Goal: Check status: Check status

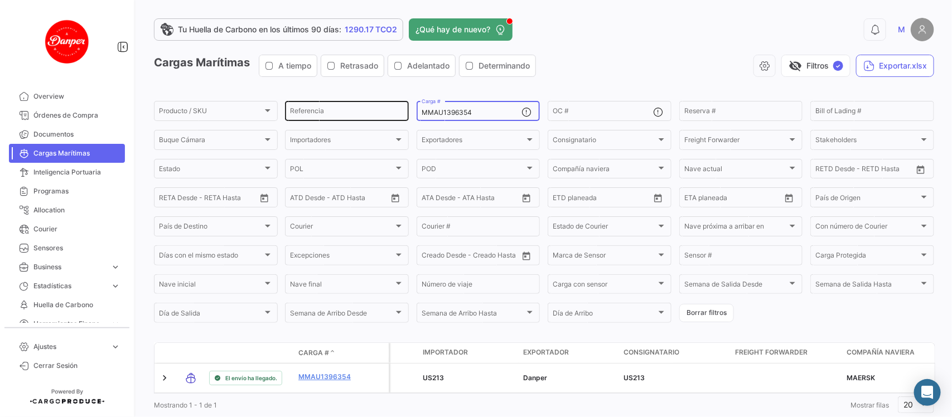
drag, startPoint x: 474, startPoint y: 116, endPoint x: 373, endPoint y: 118, distance: 101.5
click at [0, 0] on div "Producto / SKU Producto / SKU Referencia MMAU1396354 Carga # OC # Reserva # Bil…" at bounding box center [0, 0] width 0 height 0
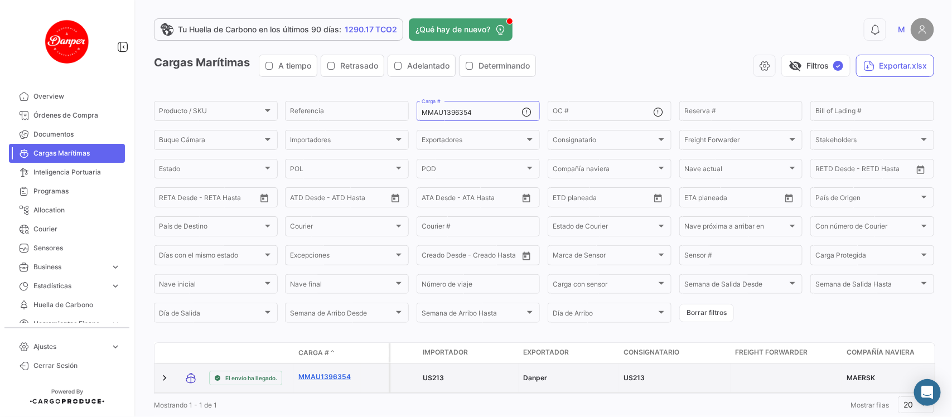
click at [317, 372] on link "MMAU1396354" at bounding box center [327, 377] width 58 height 10
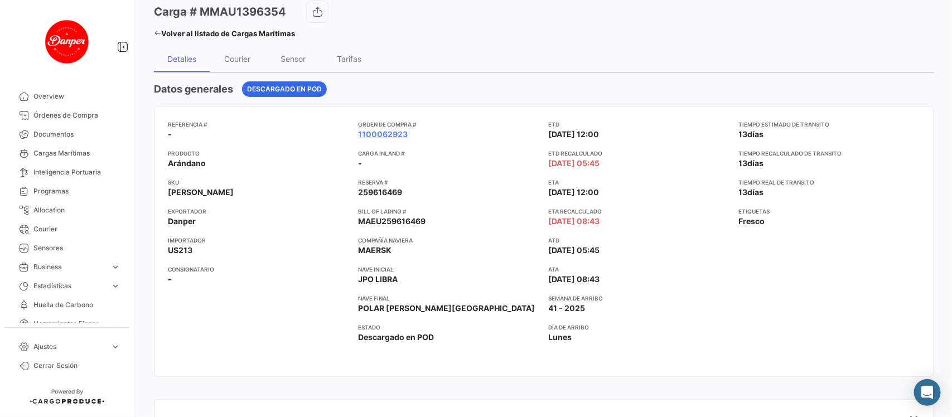
scroll to position [40, 0]
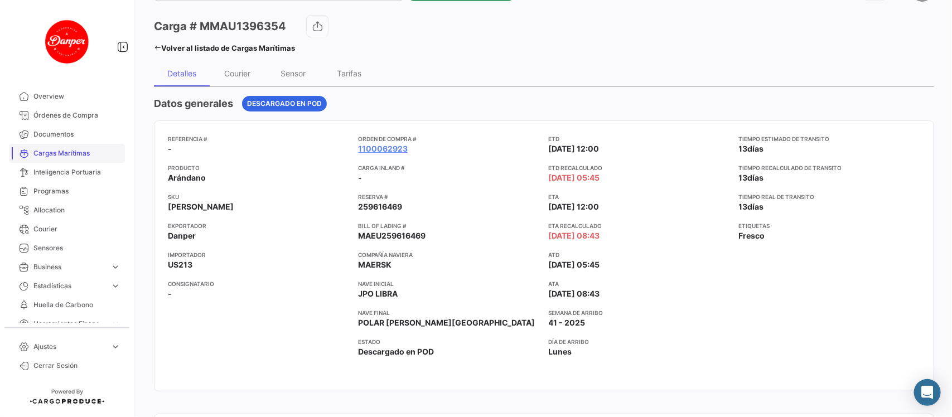
click at [62, 148] on span "Cargas Marítimas" at bounding box center [76, 153] width 87 height 10
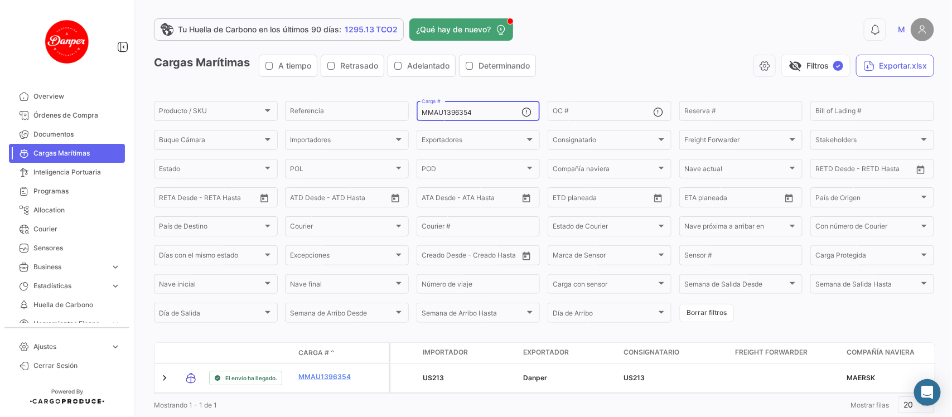
drag, startPoint x: 485, startPoint y: 115, endPoint x: 263, endPoint y: 83, distance: 225.0
click at [263, 83] on app-list-header "Cargas Marítimas A tiempo Retrasado Adelantado Determinando visibility_off Filt…" at bounding box center [544, 190] width 780 height 270
paste input "GMOU8871885"
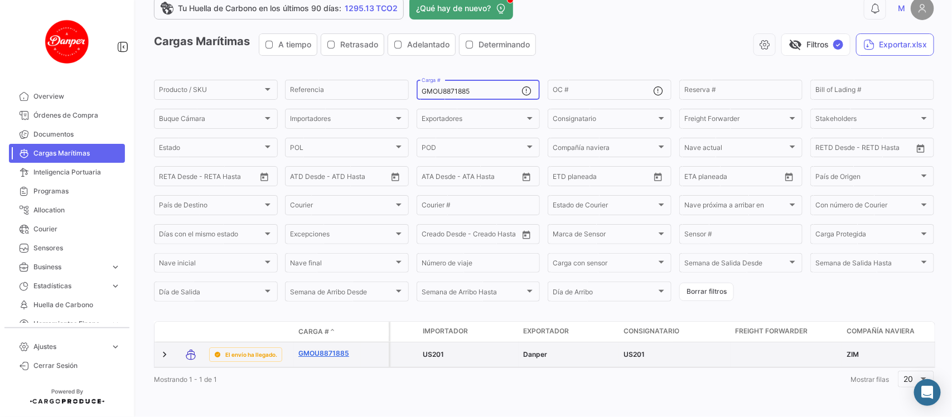
type input "GMOU8871885"
click at [324, 349] on link "GMOU8871885" at bounding box center [327, 354] width 58 height 10
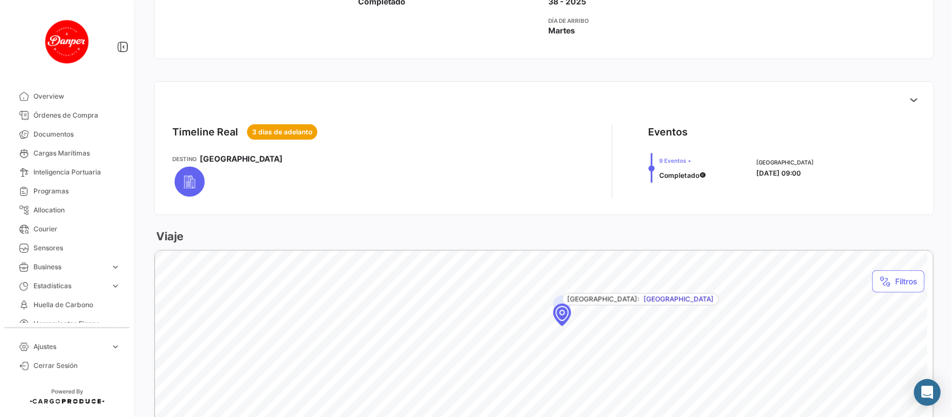
scroll to position [401, 0]
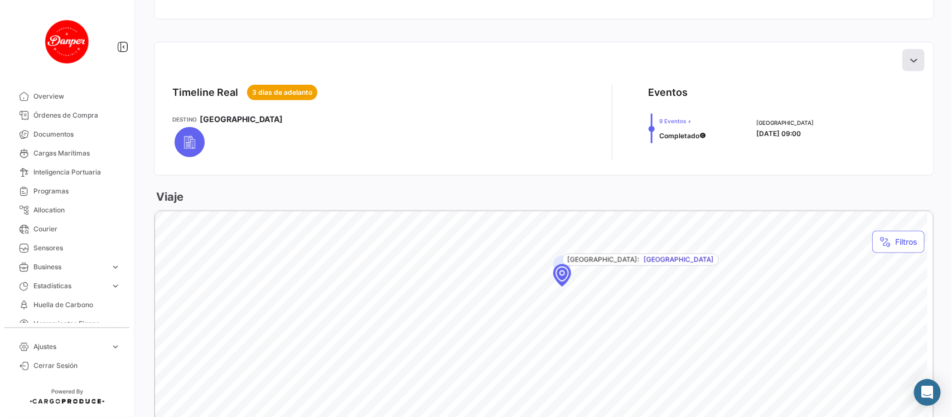
click at [908, 65] on icon at bounding box center [913, 60] width 11 height 11
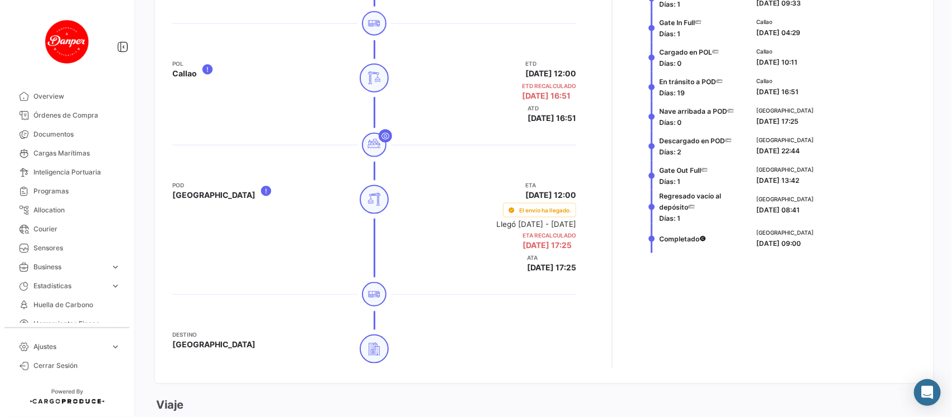
scroll to position [557, 0]
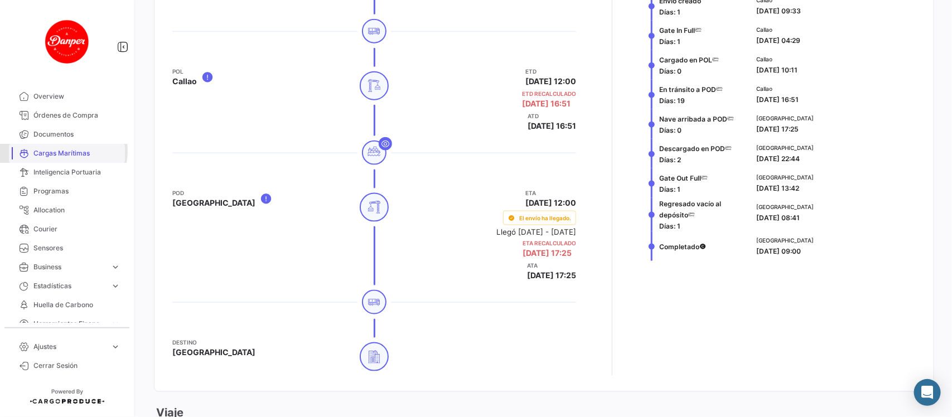
click at [61, 151] on span "Cargas Marítimas" at bounding box center [76, 153] width 87 height 10
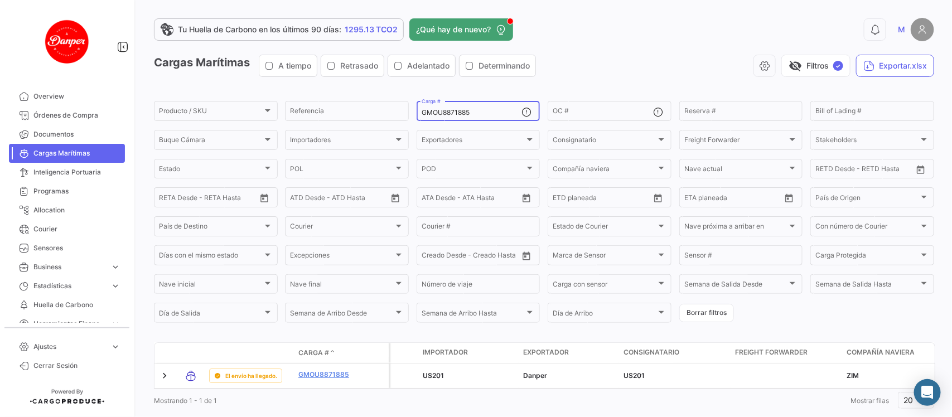
drag, startPoint x: 495, startPoint y: 108, endPoint x: 485, endPoint y: 115, distance: 12.3
click at [485, 115] on div "GMOU8871885 Carga #" at bounding box center [472, 110] width 100 height 22
drag, startPoint x: 485, startPoint y: 115, endPoint x: 342, endPoint y: 112, distance: 143.4
click at [0, 0] on div "Producto / SKU Producto / SKU Referencia GMOU8871885 Carga # OC # Reserva # Bil…" at bounding box center [0, 0] width 0 height 0
paste input "ZMOU8889184"
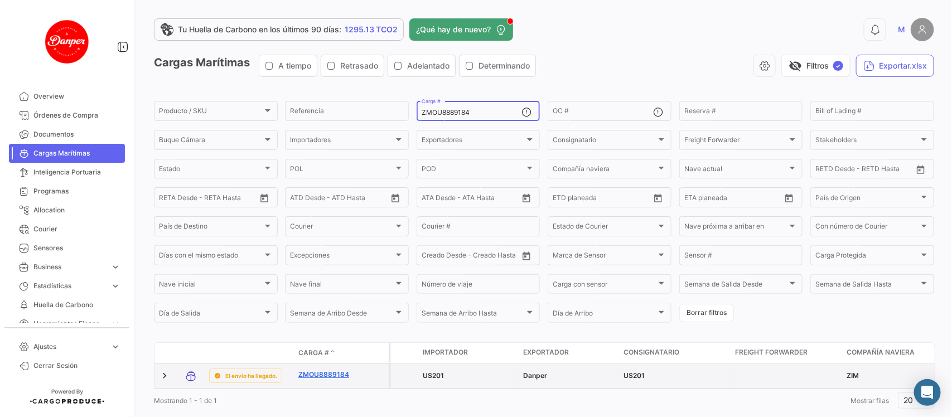
type input "ZMOU8889184"
click at [315, 372] on link "ZMOU8889184" at bounding box center [327, 375] width 58 height 10
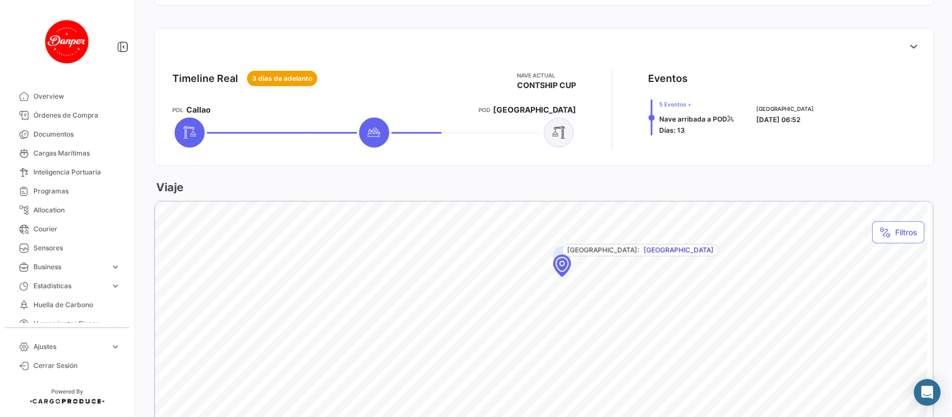
scroll to position [420, 0]
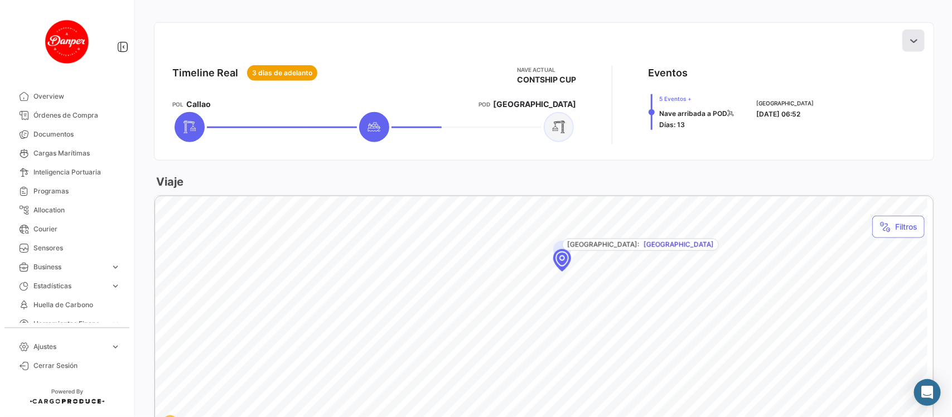
click at [903, 37] on button at bounding box center [914, 41] width 22 height 22
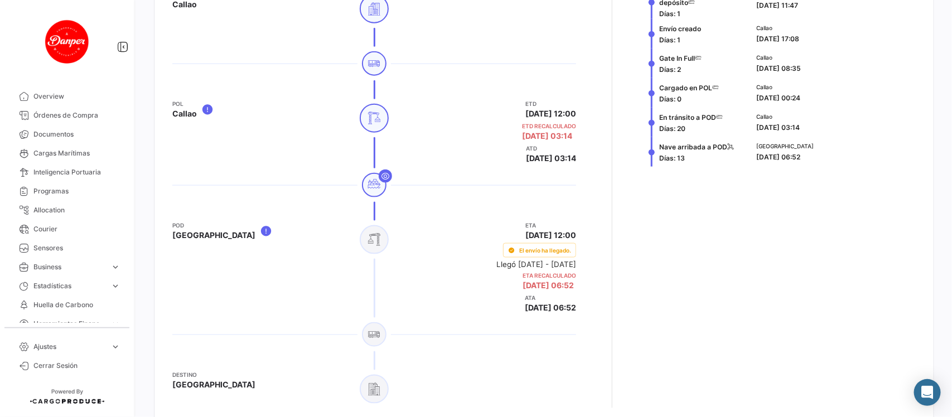
scroll to position [532, 0]
